Goal: Use online tool/utility: Utilize a website feature to perform a specific function

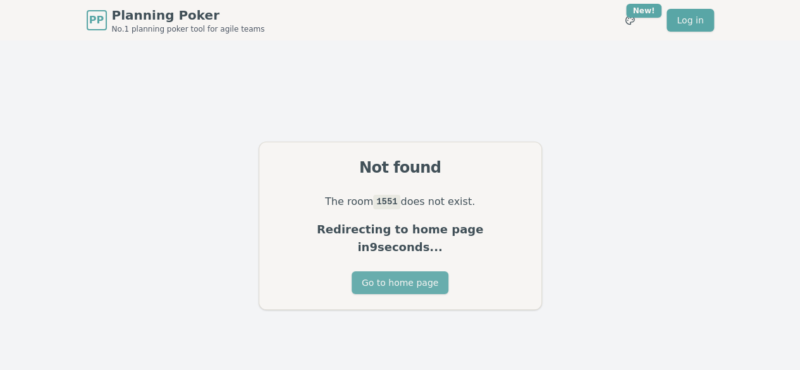
click at [392, 271] on button "Go to home page" at bounding box center [400, 282] width 97 height 23
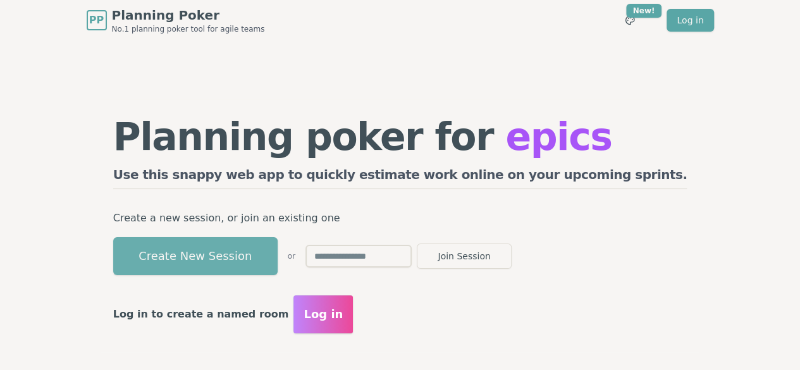
click at [244, 250] on button "Create New Session" at bounding box center [195, 256] width 164 height 38
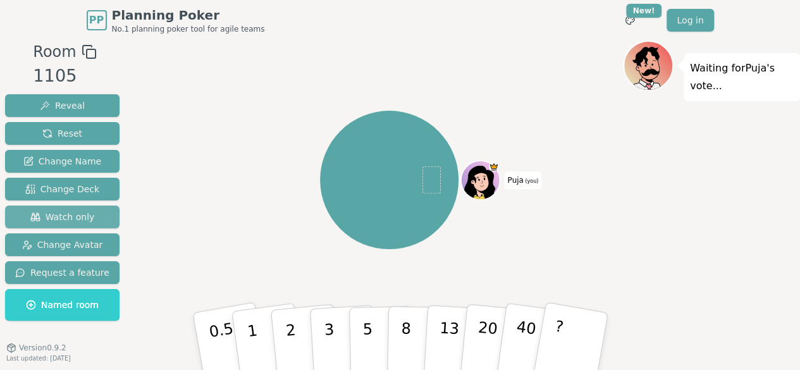
click at [56, 217] on span "Watch only" at bounding box center [62, 217] width 65 height 13
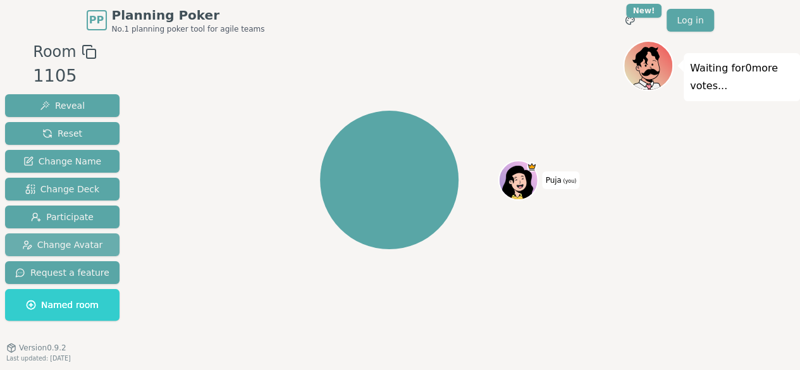
click at [51, 250] on span "Change Avatar" at bounding box center [62, 245] width 81 height 13
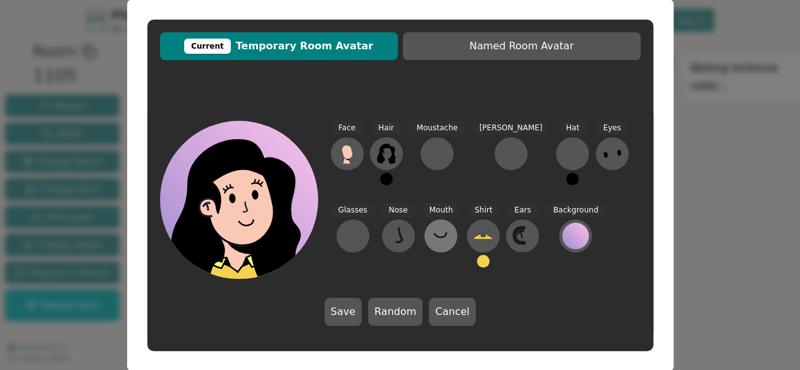
click at [431, 240] on icon at bounding box center [441, 236] width 20 height 20
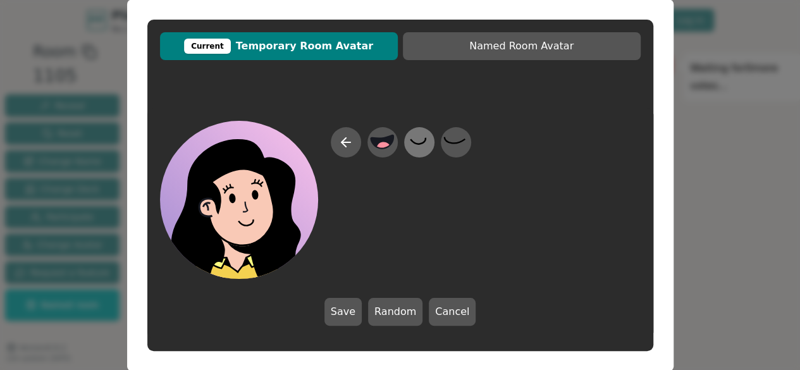
click at [426, 142] on icon at bounding box center [419, 142] width 25 height 28
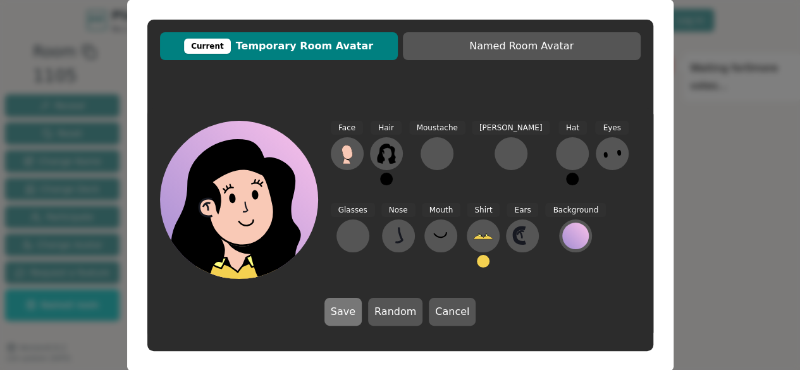
click at [337, 318] on button "Save" at bounding box center [343, 312] width 37 height 28
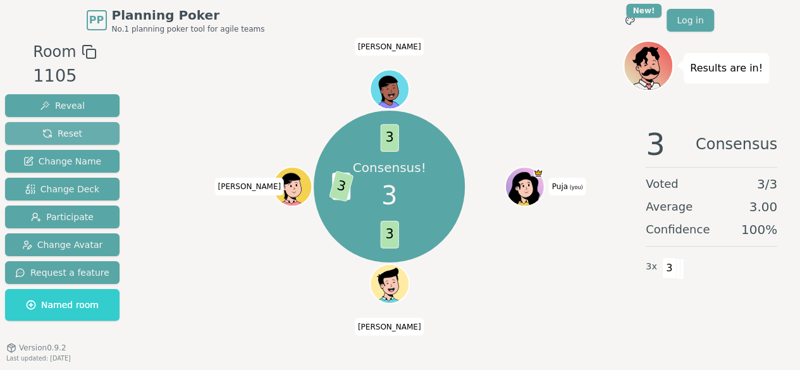
click at [58, 138] on span "Reset" at bounding box center [62, 133] width 40 height 13
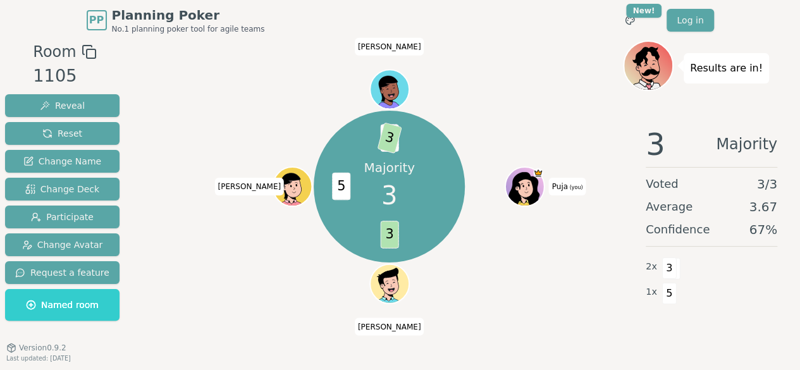
click at [127, 68] on div "Room 1105 Reveal Reset Change Name Change Deck Participate Change Avatar Reques…" at bounding box center [400, 214] width 800 height 348
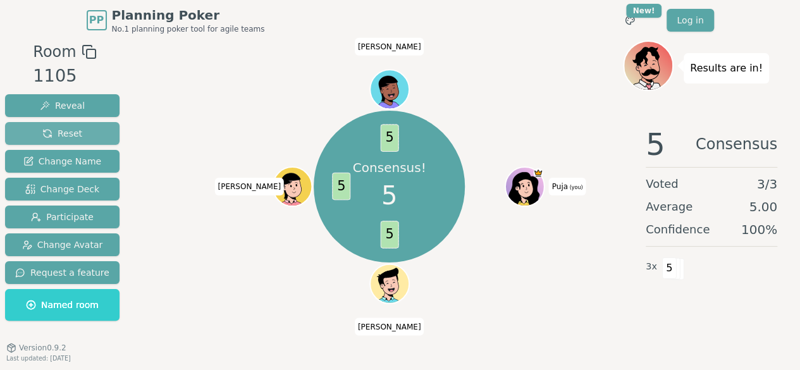
click at [87, 135] on button "Reset" at bounding box center [62, 133] width 115 height 23
